Goal: Navigation & Orientation: Find specific page/section

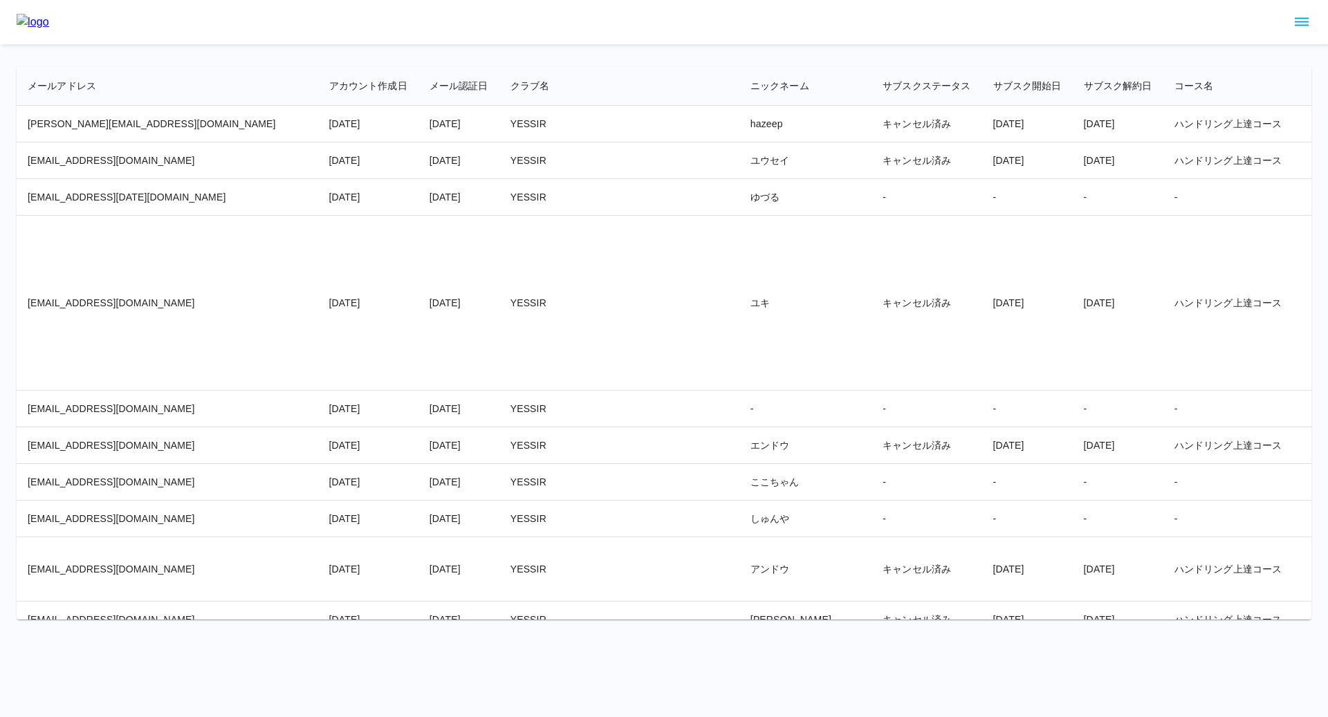
scroll to position [8093, 2218]
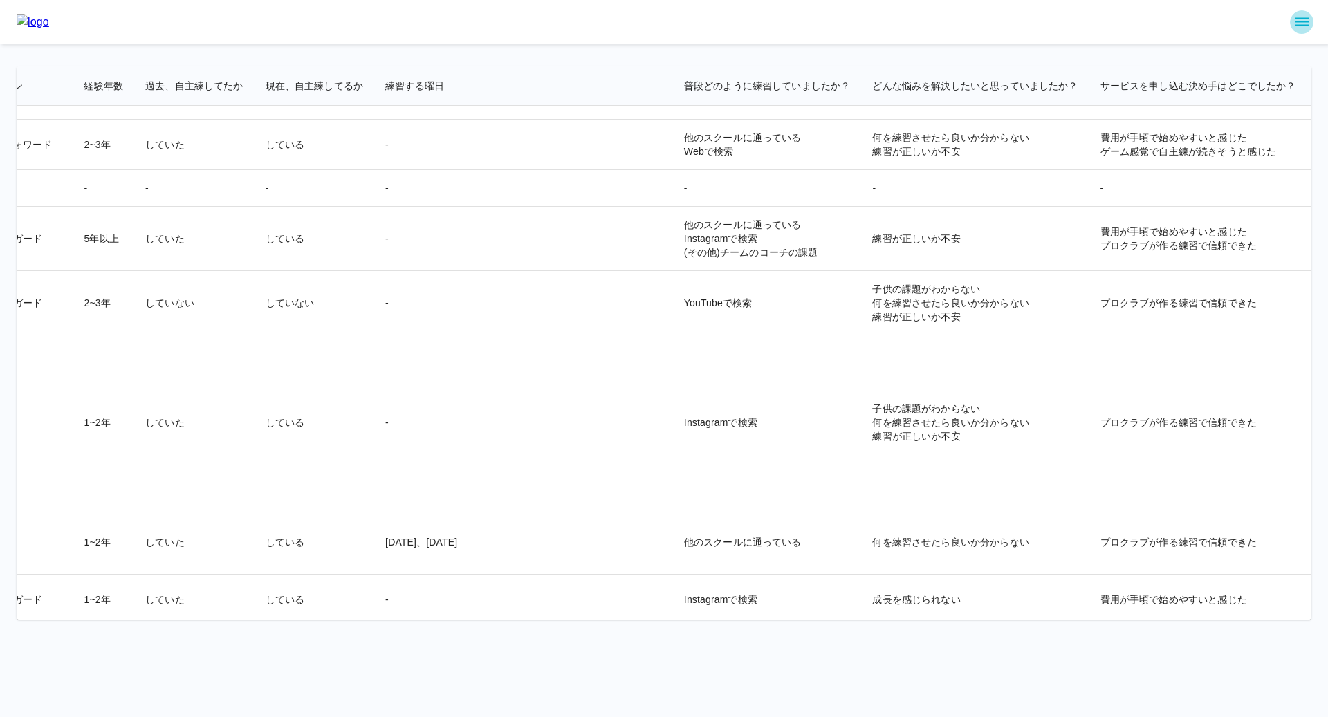
click at [1300, 16] on icon "sidemenu" at bounding box center [1301, 22] width 17 height 17
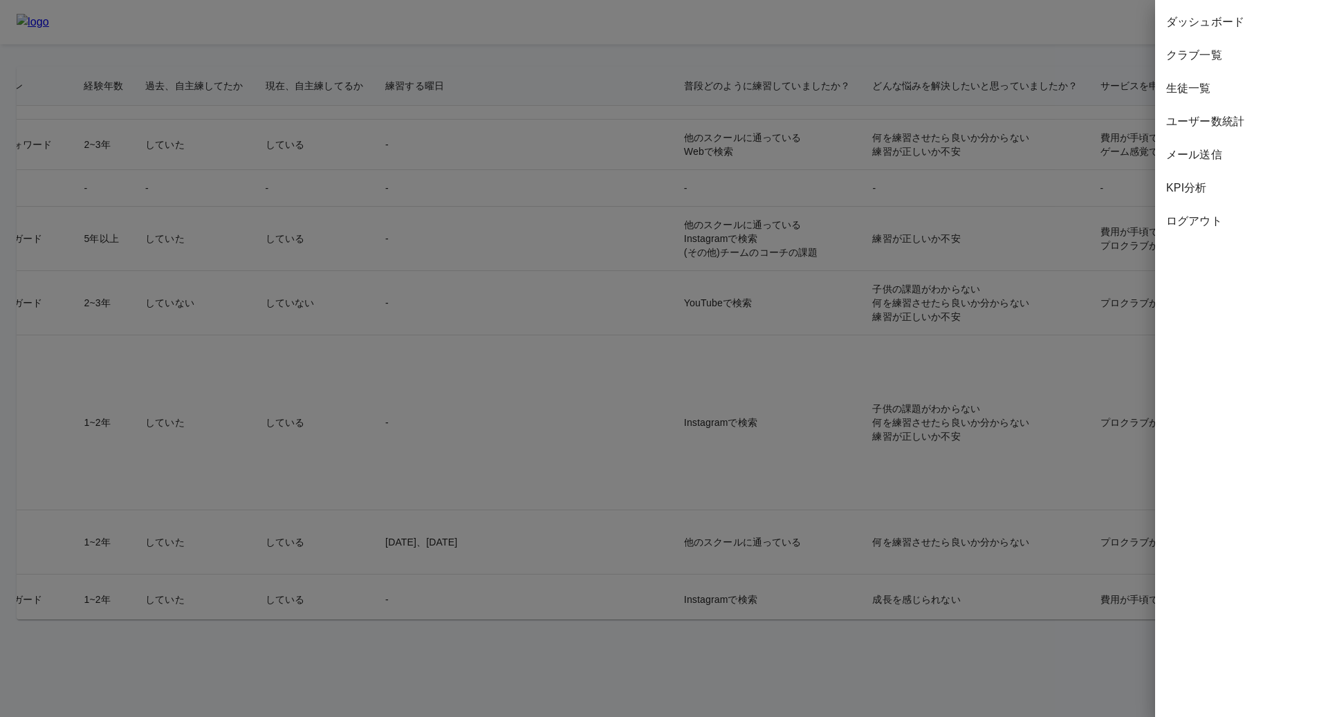
click at [1195, 81] on span "生徒一覧" at bounding box center [1241, 88] width 151 height 17
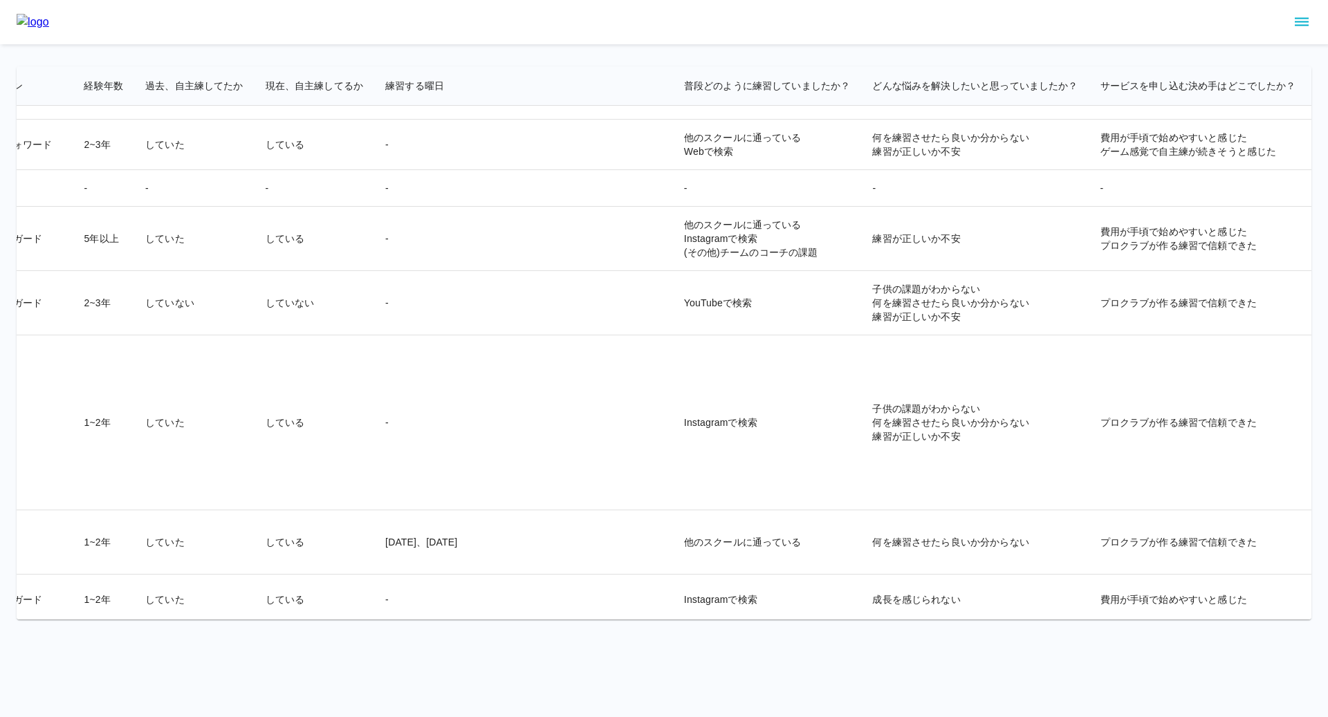
click at [1296, 27] on icon "sidemenu" at bounding box center [1301, 22] width 17 height 17
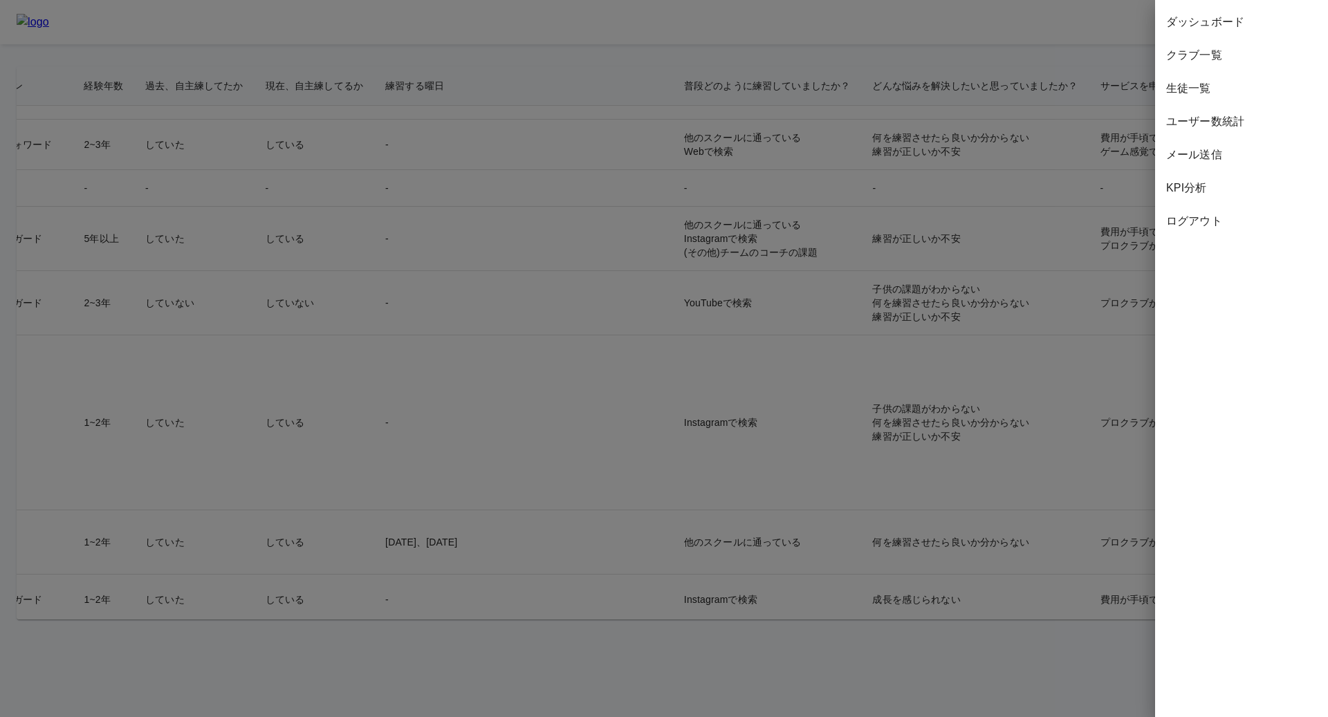
click at [1208, 24] on span "ダッシュボード" at bounding box center [1241, 22] width 151 height 17
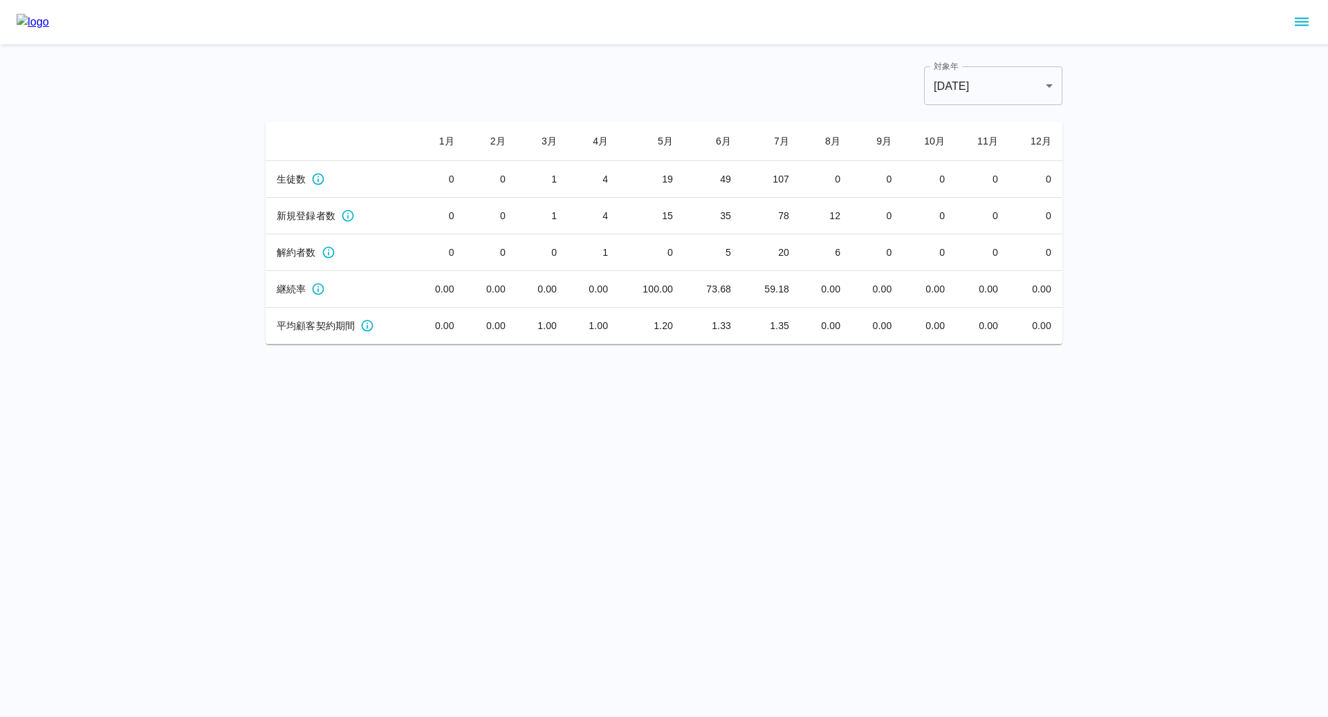
click at [1298, 25] on icon "sidemenu" at bounding box center [1302, 22] width 14 height 8
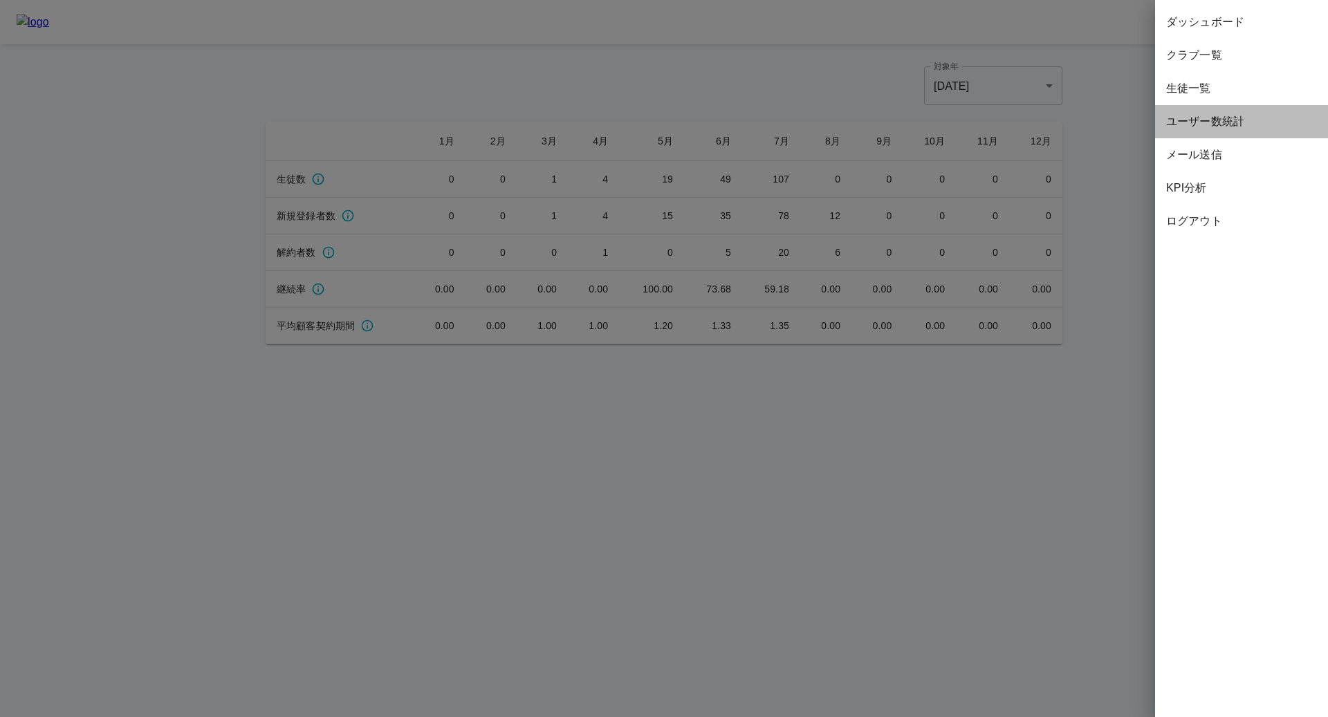
click at [1208, 122] on span "ユーザー数統計" at bounding box center [1241, 121] width 151 height 17
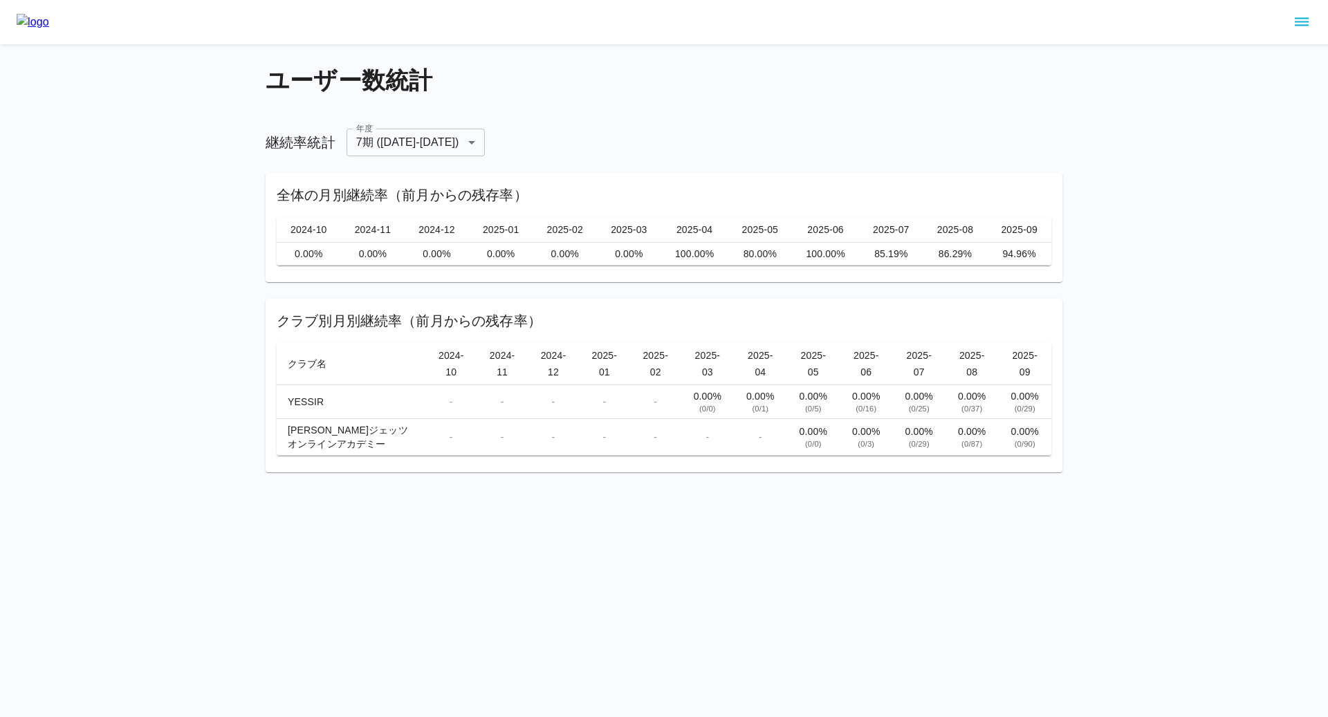
click at [1298, 21] on icon "sidemenu" at bounding box center [1301, 22] width 17 height 17
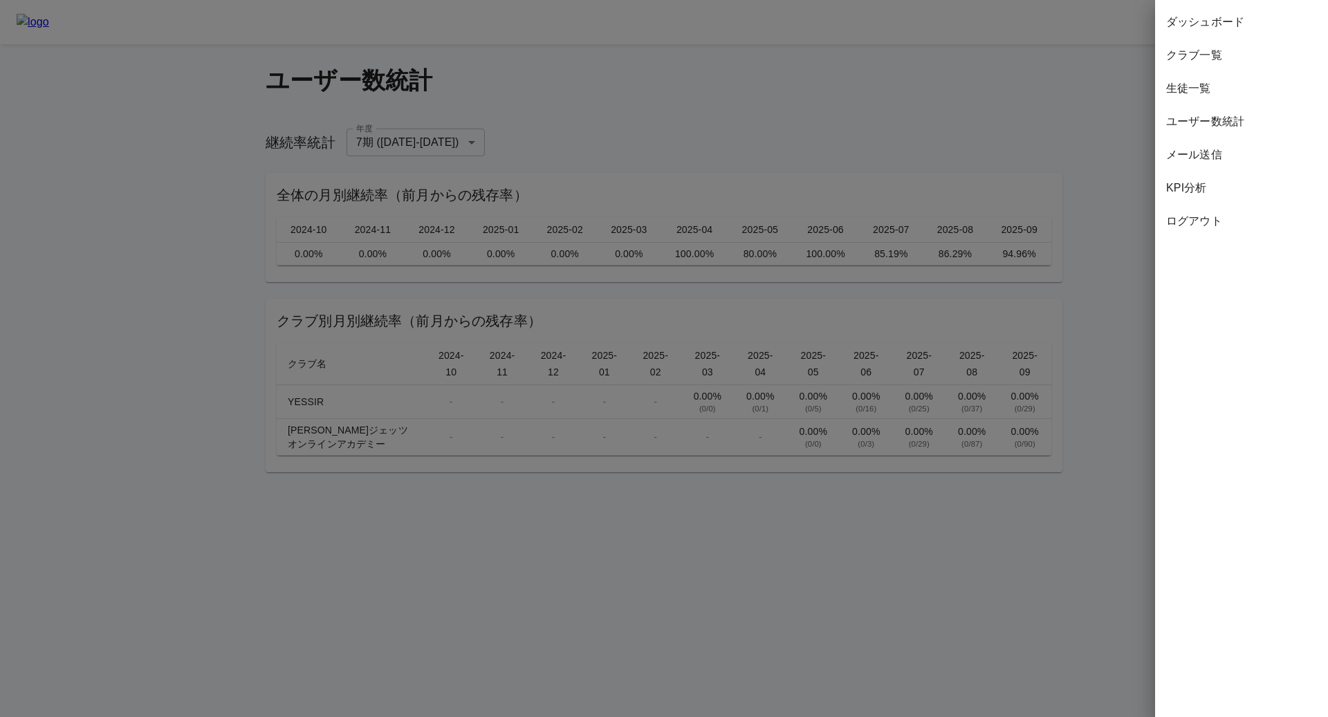
click at [1202, 93] on span "生徒一覧" at bounding box center [1241, 88] width 151 height 17
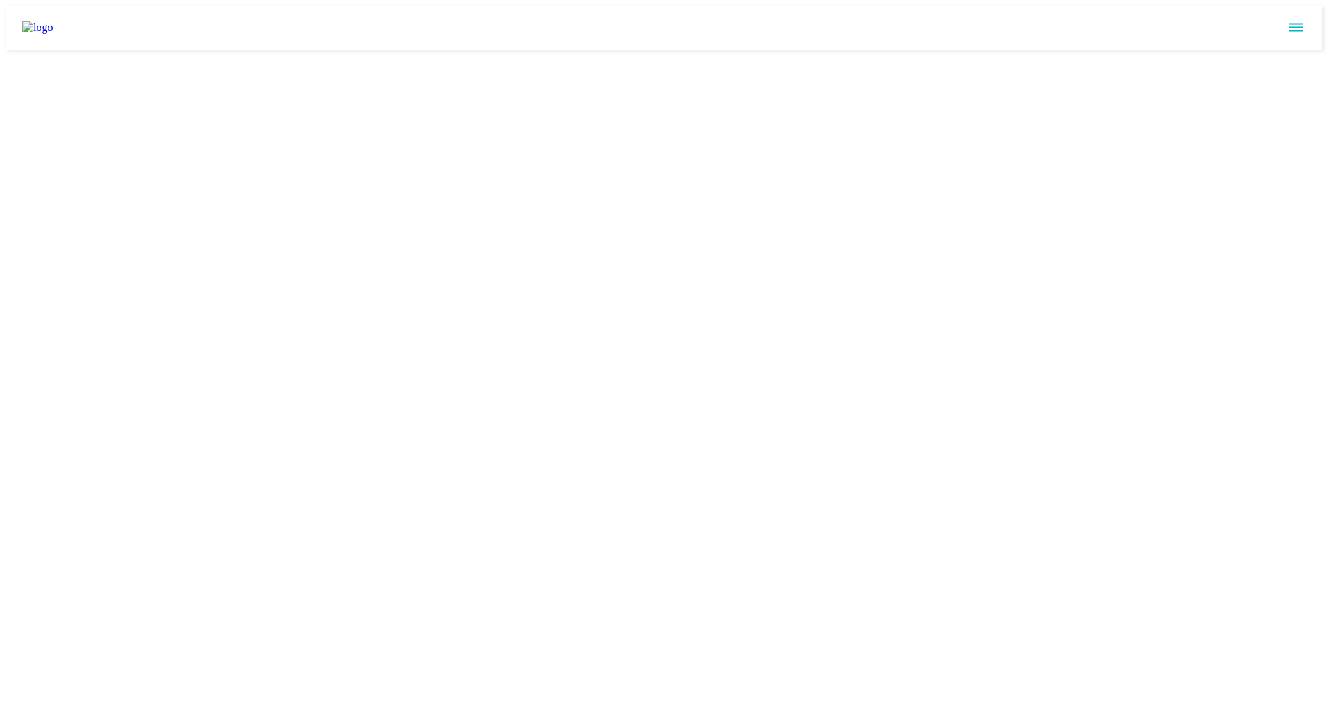
click at [1302, 24] on icon "sidemenu" at bounding box center [1296, 28] width 14 height 8
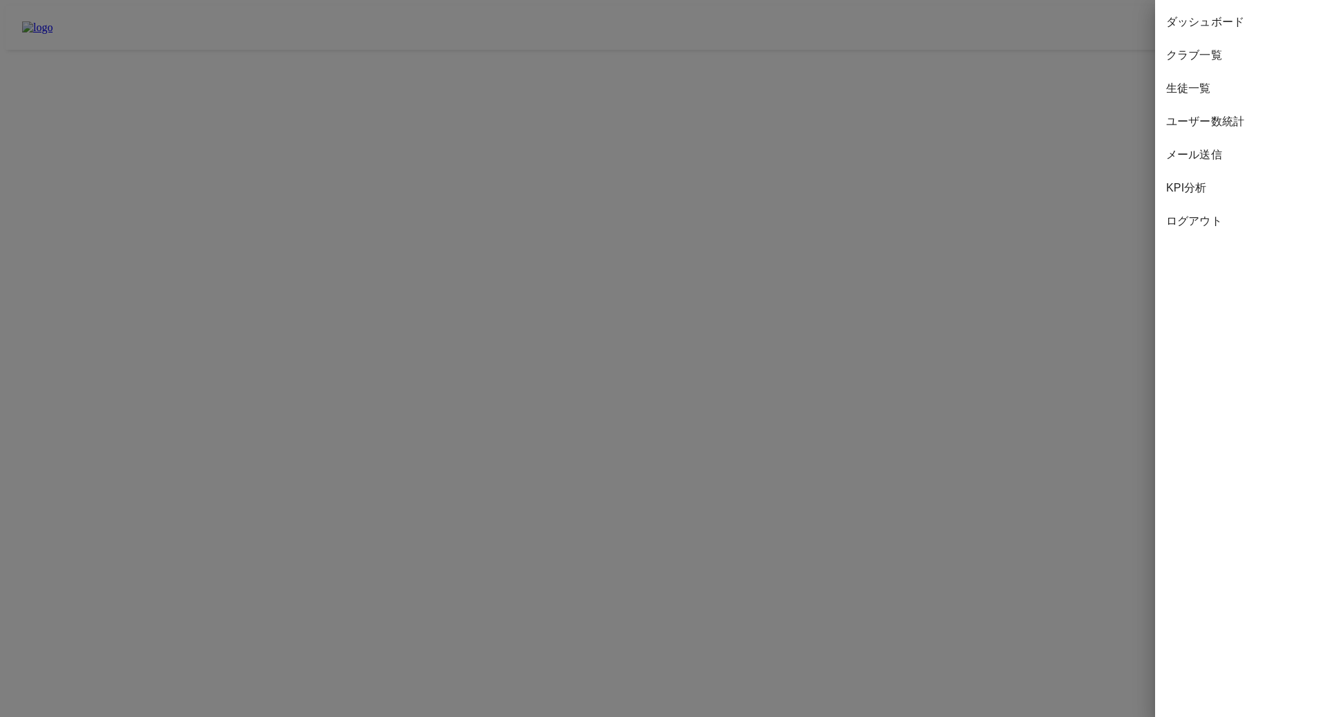
click at [1217, 129] on span "ユーザー数統計" at bounding box center [1241, 121] width 151 height 17
